Goal: Information Seeking & Learning: Learn about a topic

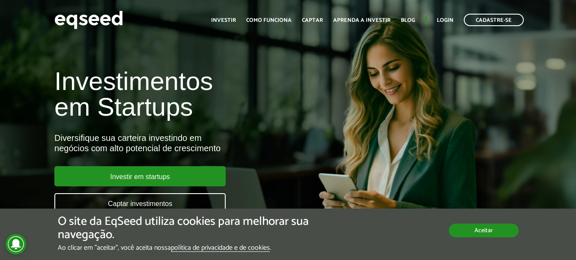
click at [485, 228] on button "Aceitar" at bounding box center [484, 231] width 70 height 14
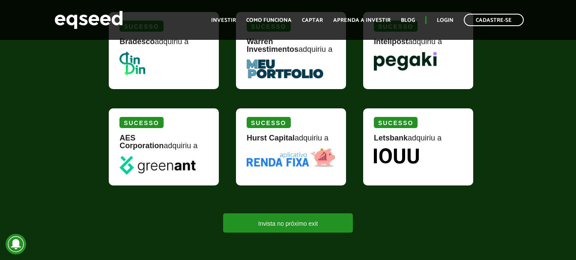
scroll to position [1113, 0]
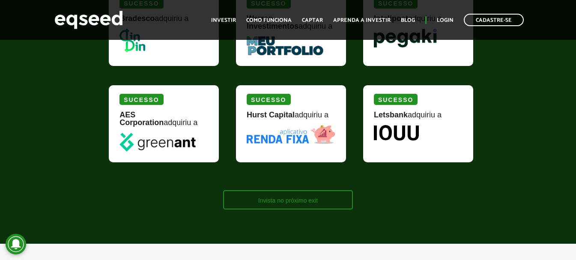
click at [298, 198] on link "Invista no próximo exit" at bounding box center [288, 199] width 130 height 19
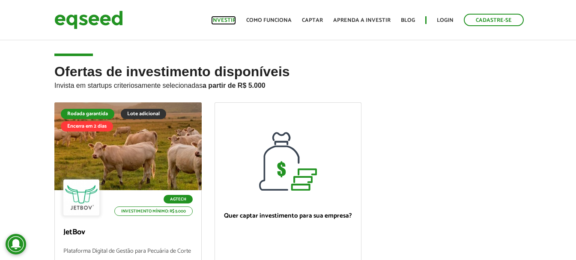
click at [226, 23] on link "Investir" at bounding box center [223, 21] width 25 height 6
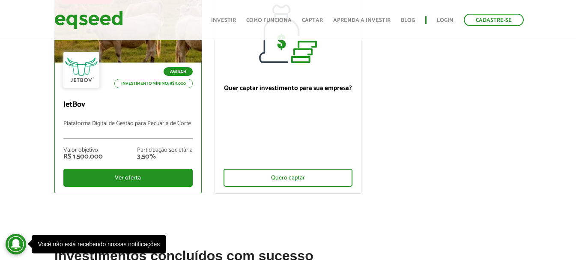
scroll to position [128, 0]
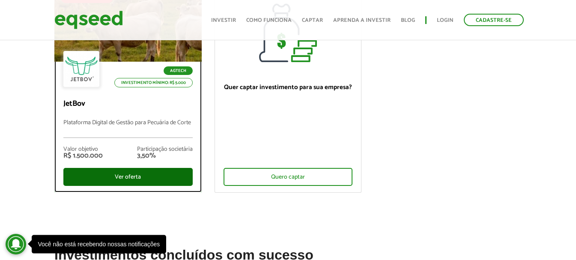
click at [147, 179] on div "Ver oferta" at bounding box center [127, 177] width 129 height 18
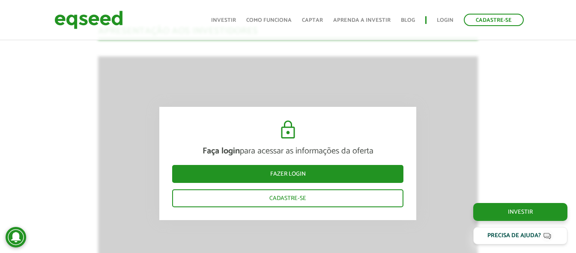
scroll to position [1184, 0]
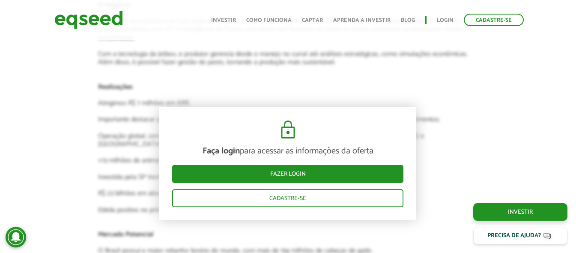
scroll to position [1655, 0]
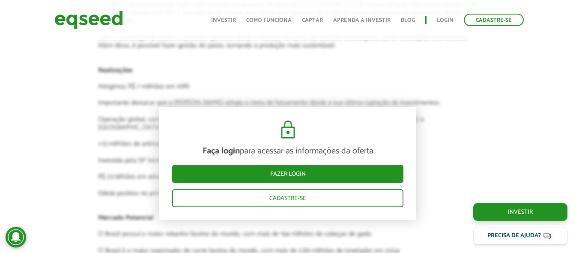
drag, startPoint x: 486, startPoint y: 98, endPoint x: 481, endPoint y: 100, distance: 4.9
click at [438, 19] on link "Login" at bounding box center [445, 21] width 17 height 6
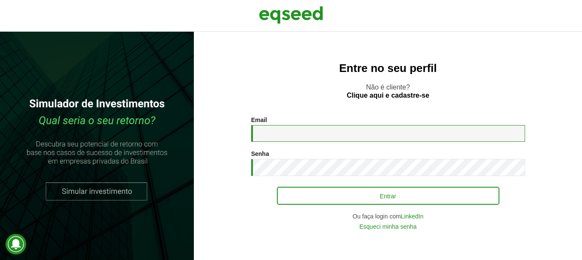
type input "**********"
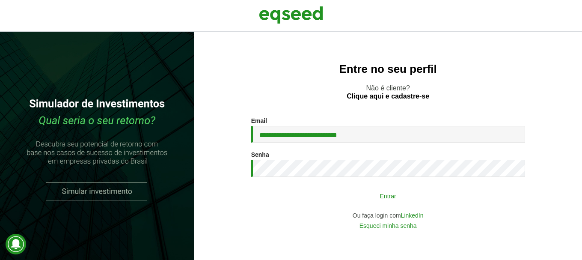
click at [429, 204] on button "Entrar" at bounding box center [388, 196] width 223 height 16
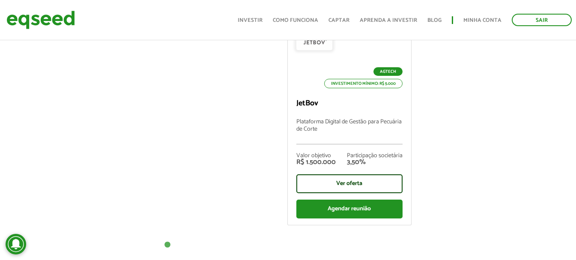
scroll to position [428, 0]
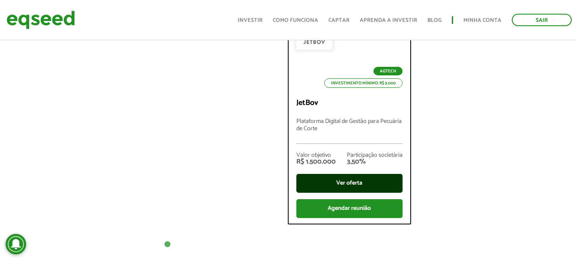
click at [368, 184] on div "Ver oferta" at bounding box center [349, 183] width 106 height 19
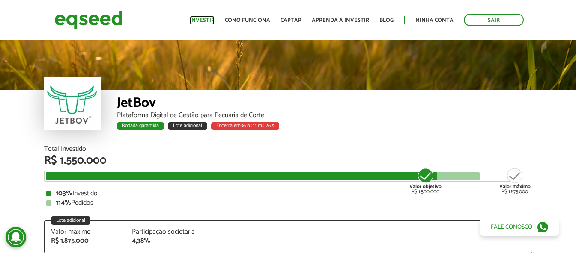
click at [200, 21] on link "Investir" at bounding box center [202, 21] width 25 height 6
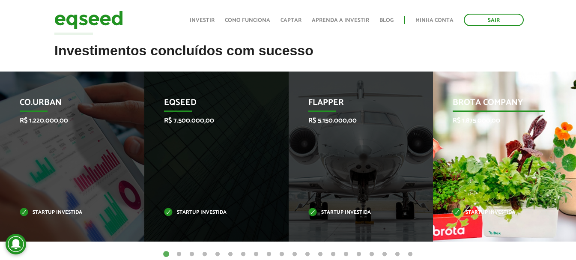
scroll to position [385, 0]
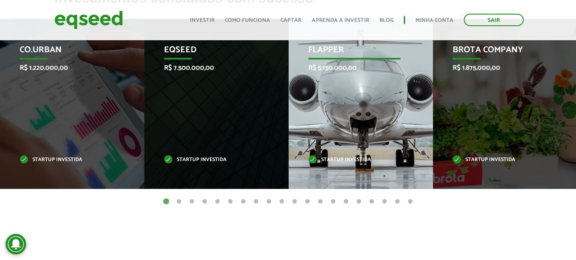
click at [369, 101] on div "Flapper R$ 5.150.000,00 Startup investida" at bounding box center [354, 104] width 131 height 170
click at [349, 58] on p "Flapper" at bounding box center [354, 52] width 92 height 15
click at [367, 158] on p "Startup investida" at bounding box center [354, 160] width 92 height 5
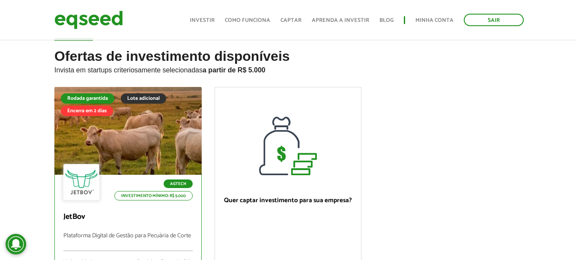
scroll to position [0, 0]
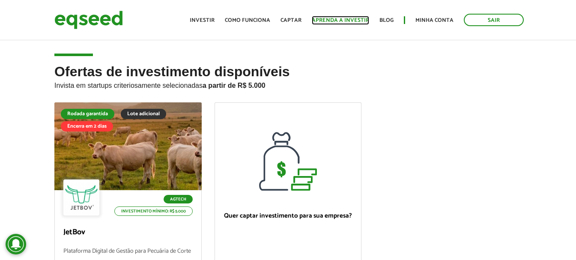
click at [350, 21] on link "Aprenda a investir" at bounding box center [340, 21] width 57 height 6
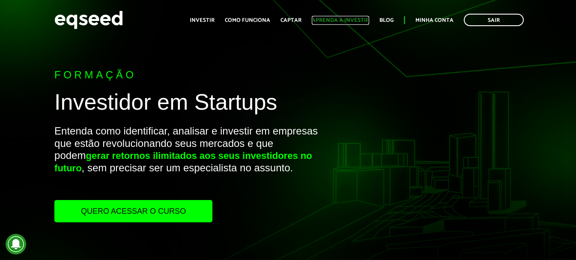
click at [327, 21] on link "Aprenda a investir" at bounding box center [340, 21] width 57 height 6
click at [297, 18] on link "Captar" at bounding box center [290, 21] width 21 height 6
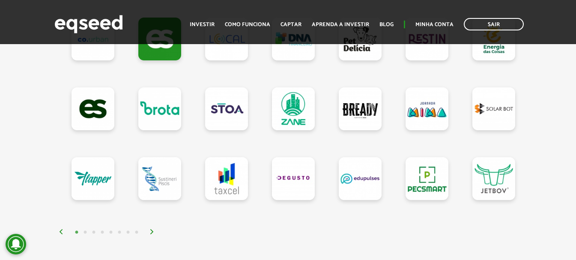
scroll to position [814, 0]
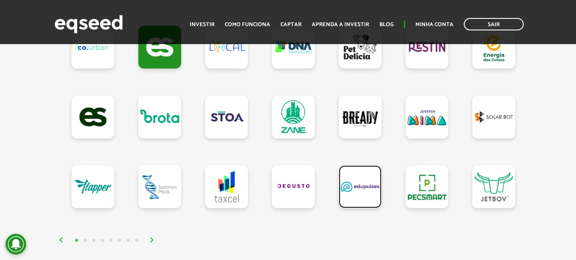
click at [354, 191] on link at bounding box center [360, 186] width 43 height 43
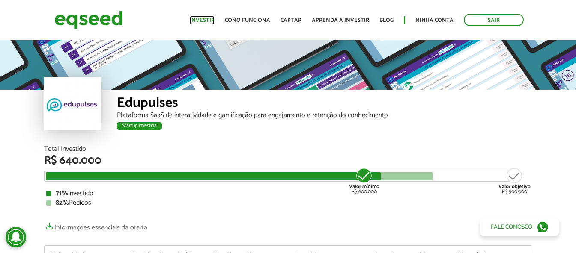
click at [200, 23] on link "Investir" at bounding box center [202, 21] width 25 height 6
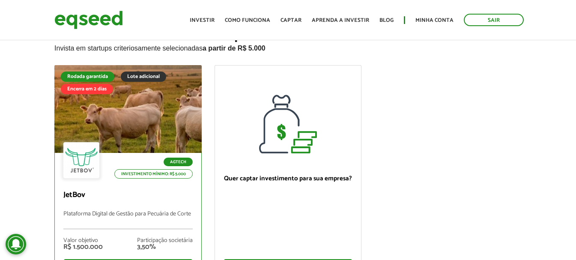
scroll to position [86, 0]
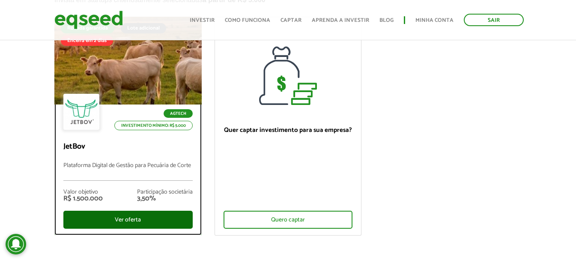
drag, startPoint x: 153, startPoint y: 215, endPoint x: 146, endPoint y: 210, distance: 8.6
click at [153, 215] on div "Ver oferta" at bounding box center [127, 220] width 129 height 18
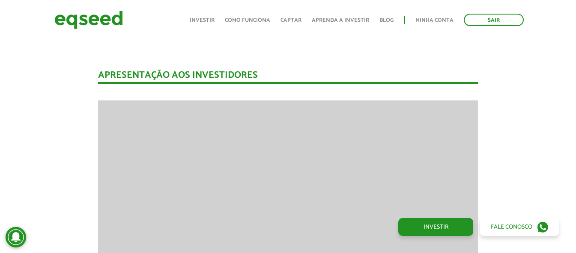
scroll to position [1008, 0]
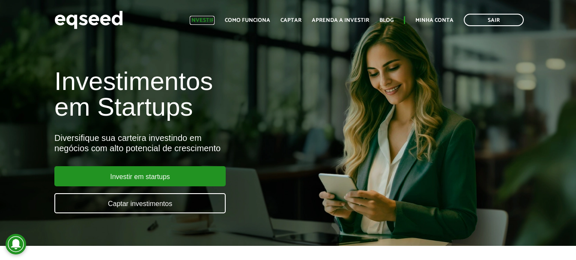
click at [214, 20] on link "Investir" at bounding box center [202, 21] width 25 height 6
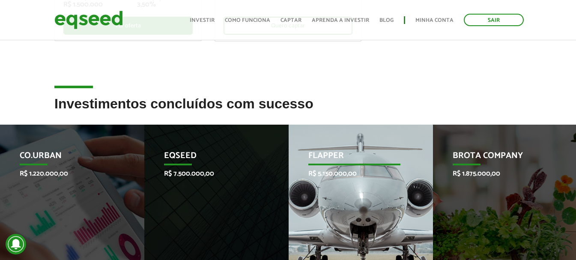
scroll to position [300, 0]
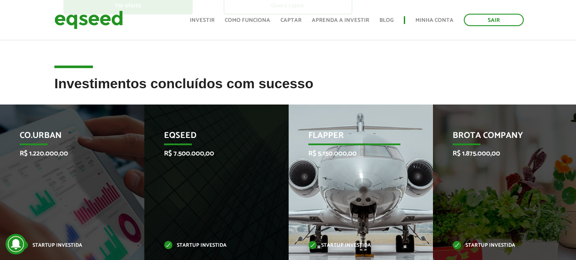
click at [405, 154] on div "Flapper R$ 5.150.000,00 Startup investida" at bounding box center [354, 189] width 131 height 170
click at [339, 157] on p "R$ 5.150.000,00" at bounding box center [354, 153] width 92 height 8
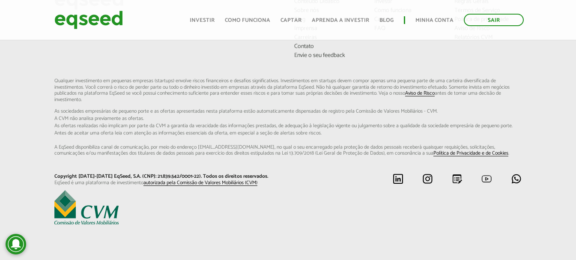
scroll to position [734, 0]
click at [337, 20] on link "Aprenda a investir" at bounding box center [340, 21] width 57 height 6
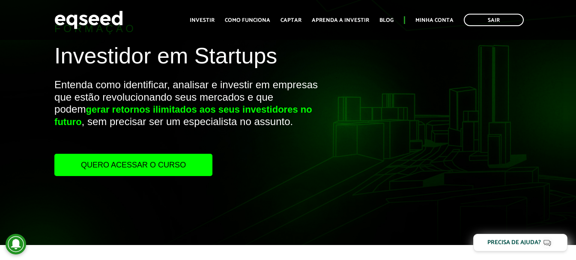
scroll to position [43, 0]
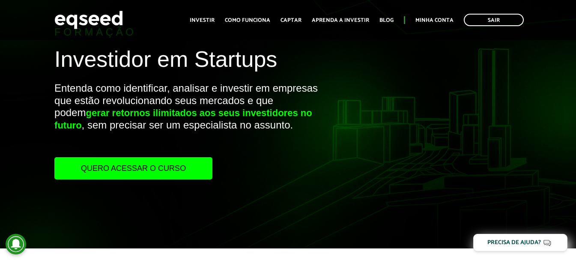
click at [162, 157] on link "Quero acessar o curso" at bounding box center [133, 168] width 158 height 22
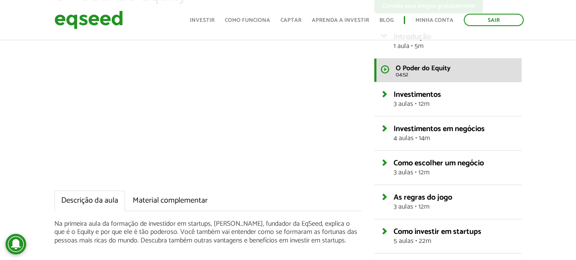
scroll to position [86, 0]
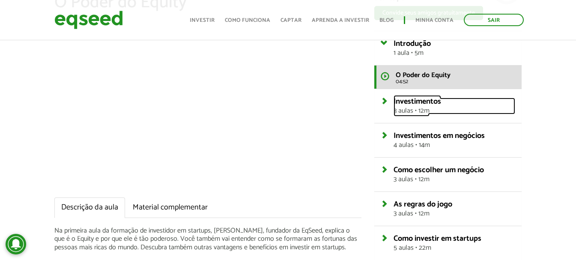
click at [510, 98] on link "Investimentos 3 aulas • 12m" at bounding box center [455, 106] width 122 height 17
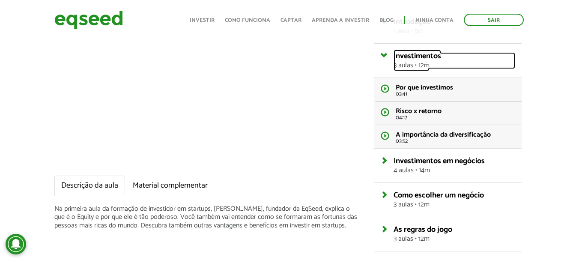
scroll to position [128, 0]
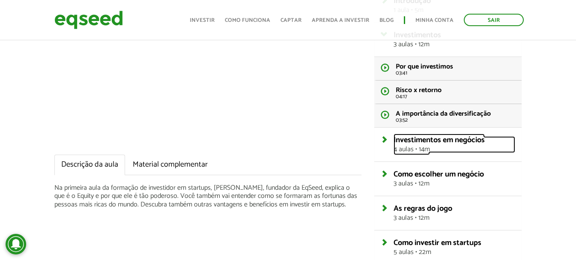
click at [511, 148] on span "4 aulas • 14m" at bounding box center [455, 149] width 122 height 7
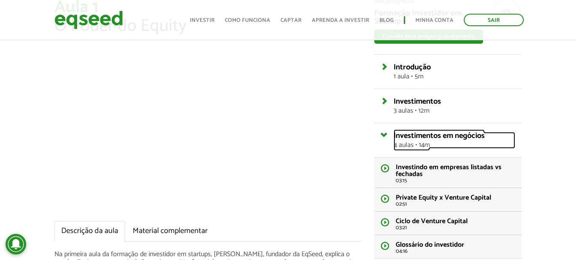
scroll to position [43, 0]
